Goal: Transaction & Acquisition: Purchase product/service

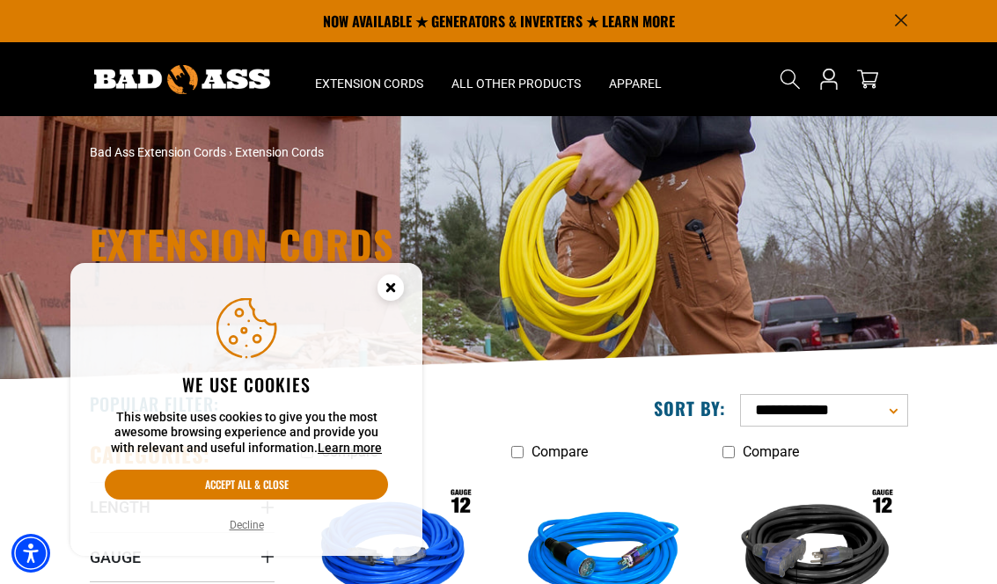
click at [237, 530] on button "Decline" at bounding box center [246, 525] width 45 height 18
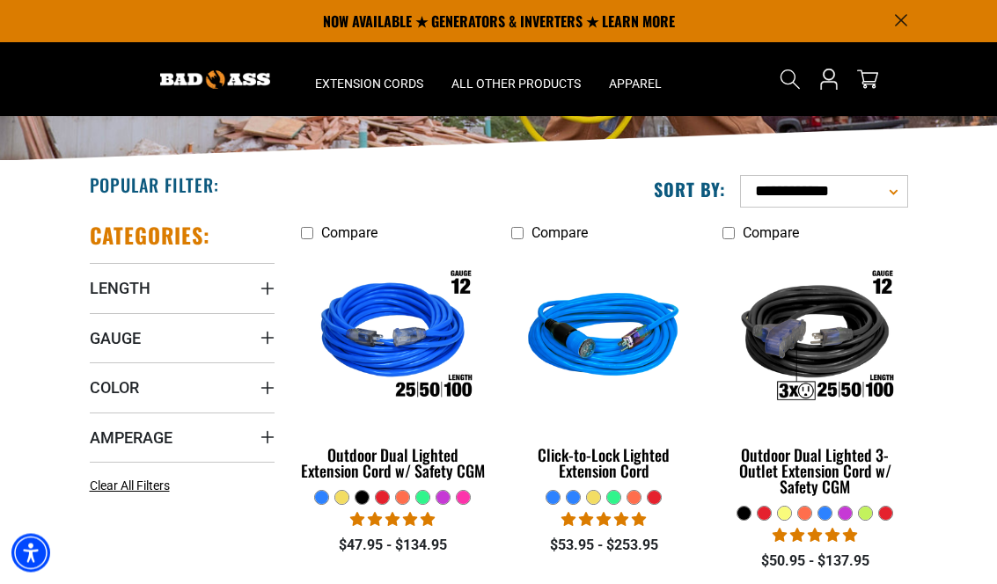
scroll to position [217, 0]
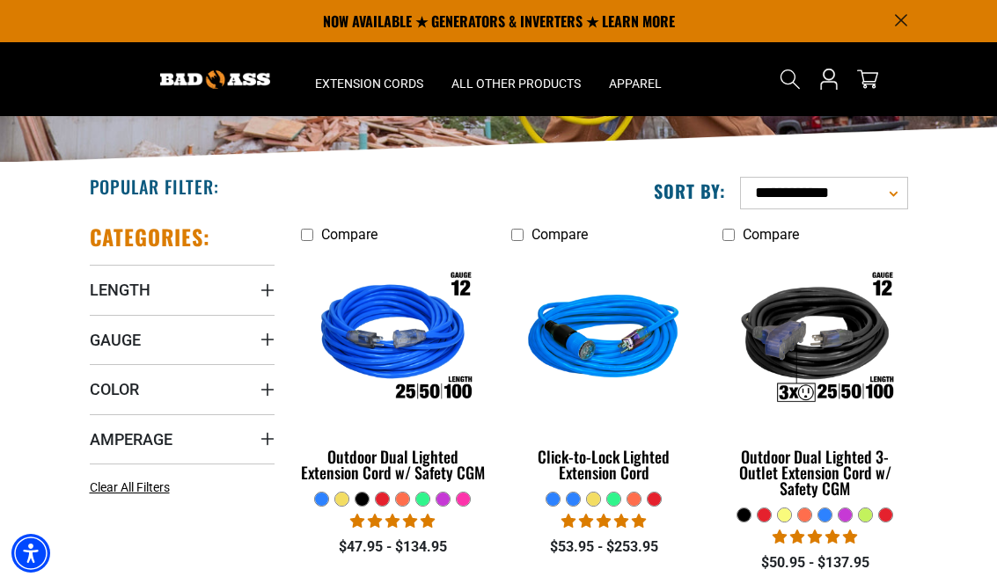
click at [128, 289] on span "Length" at bounding box center [120, 290] width 61 height 20
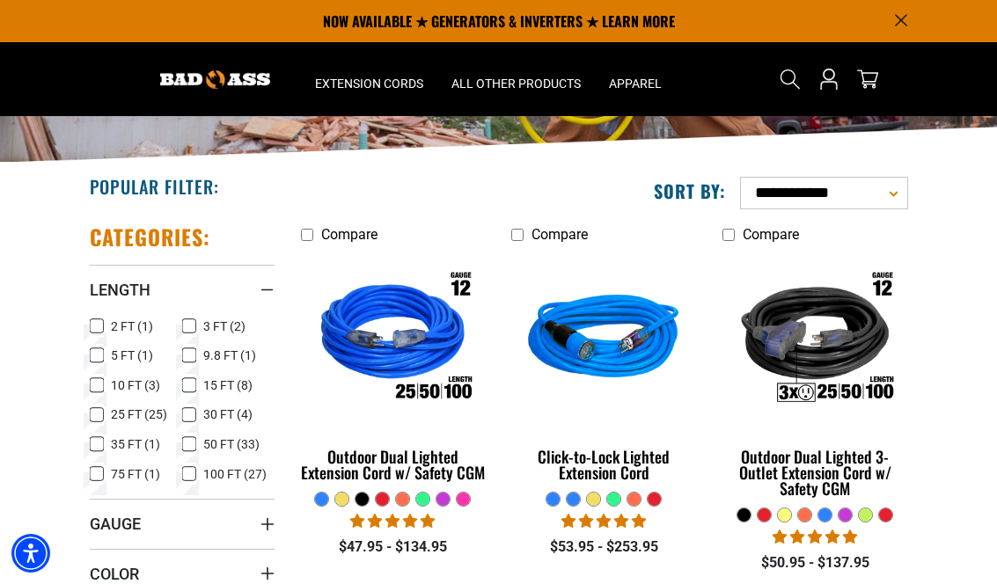
click at [201, 323] on label "3 FT (2) 3 FT (2 products)" at bounding box center [228, 326] width 92 height 23
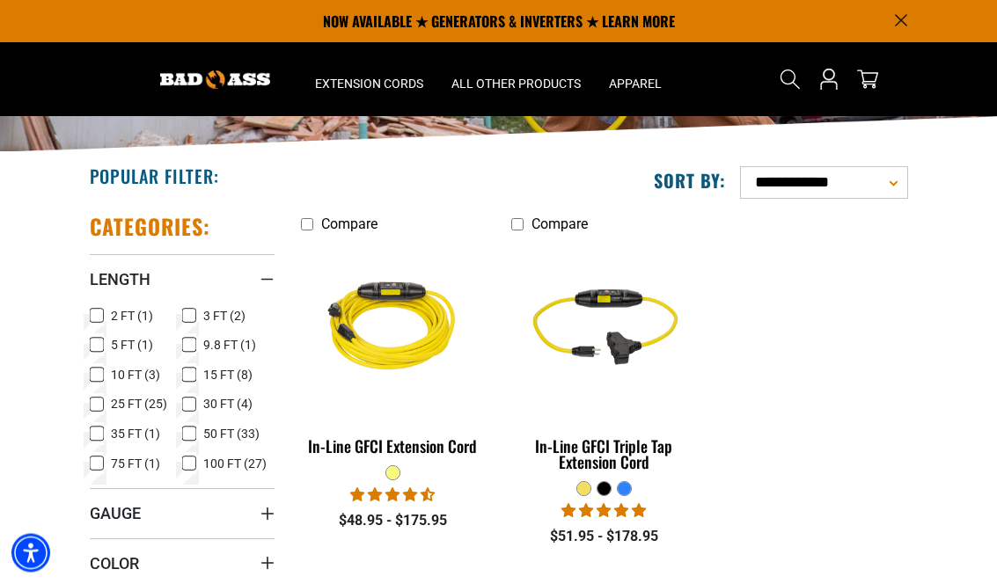
scroll to position [228, 0]
click at [411, 438] on div "In-Line GFCI Extension Cord" at bounding box center [393, 446] width 185 height 16
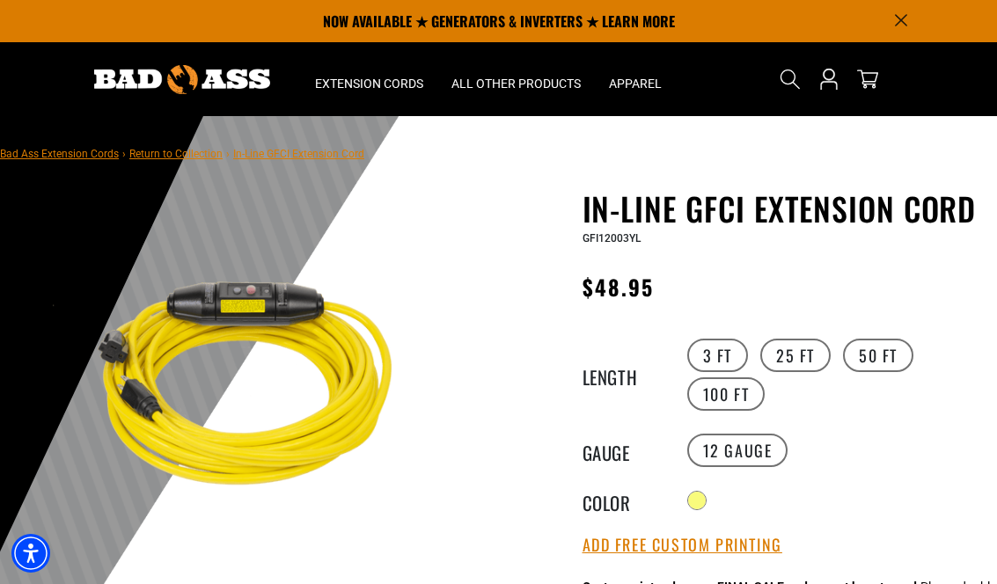
click at [784, 83] on use "Search" at bounding box center [788, 78] width 19 height 19
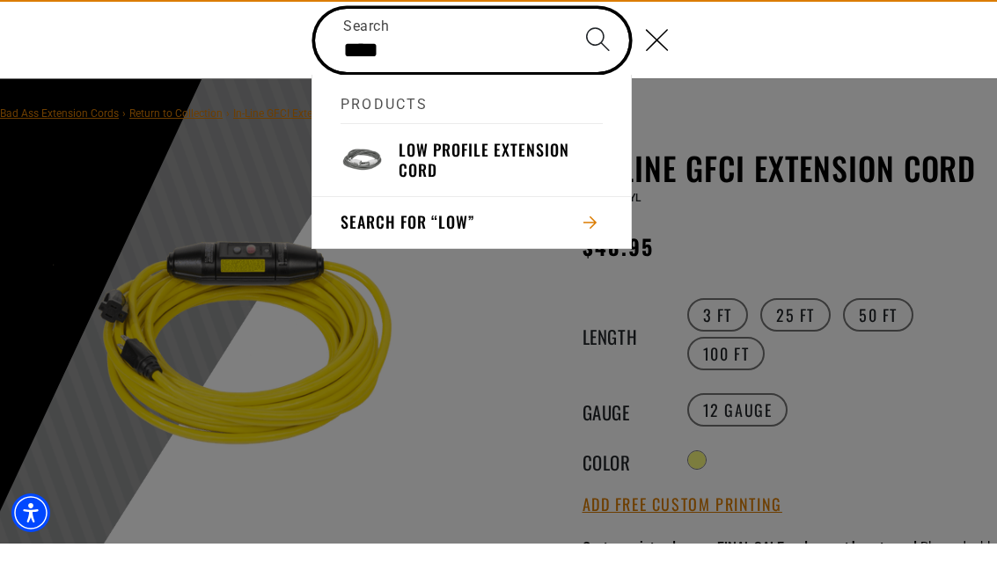
type input "***"
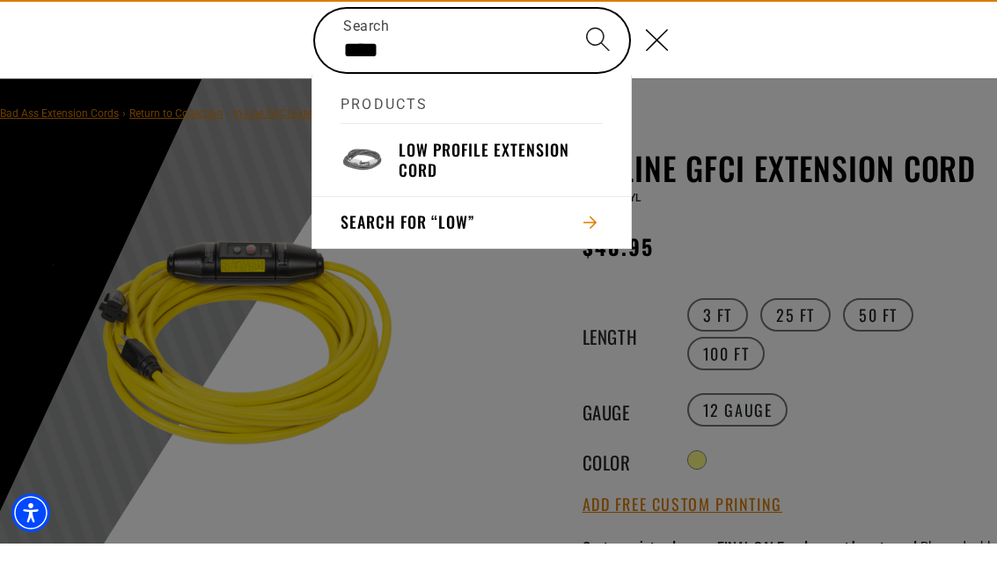
click at [446, 180] on h3 "Low Profile Extension Cord" at bounding box center [500, 200] width 204 height 41
